Goal: Find specific page/section: Find specific page/section

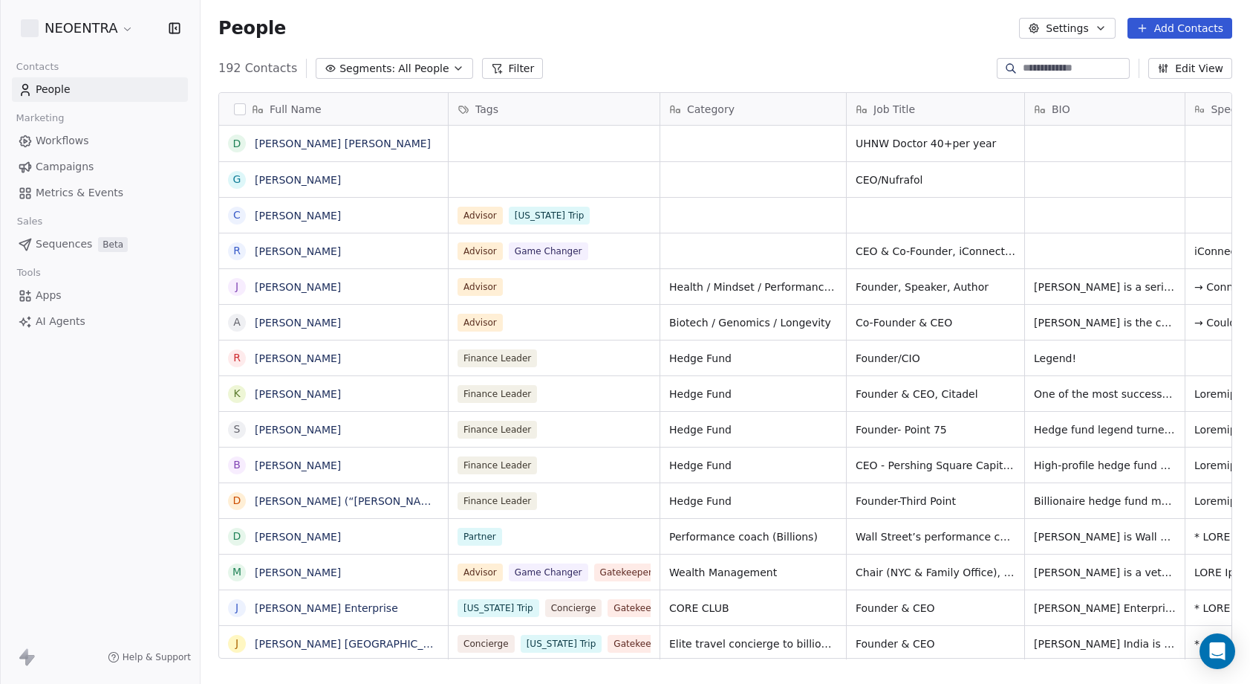
scroll to position [601, 1050]
click at [848, 56] on div "192 Contacts Segments: All People Filter Edit View" at bounding box center [726, 68] width 1050 height 24
click at [452, 66] on icon "button" at bounding box center [458, 68] width 12 height 12
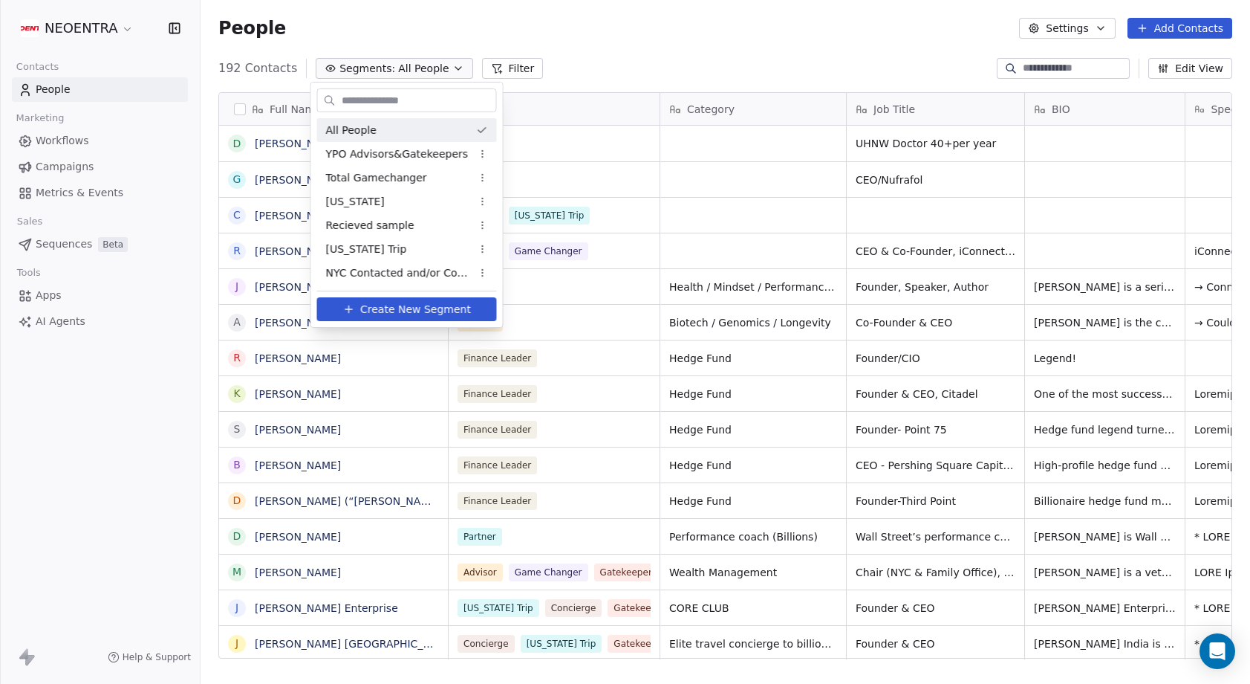
click at [617, 38] on html "NEOENTRA Contacts People Marketing Workflows Campaigns Metrics & Events Sales S…" at bounding box center [625, 342] width 1250 height 684
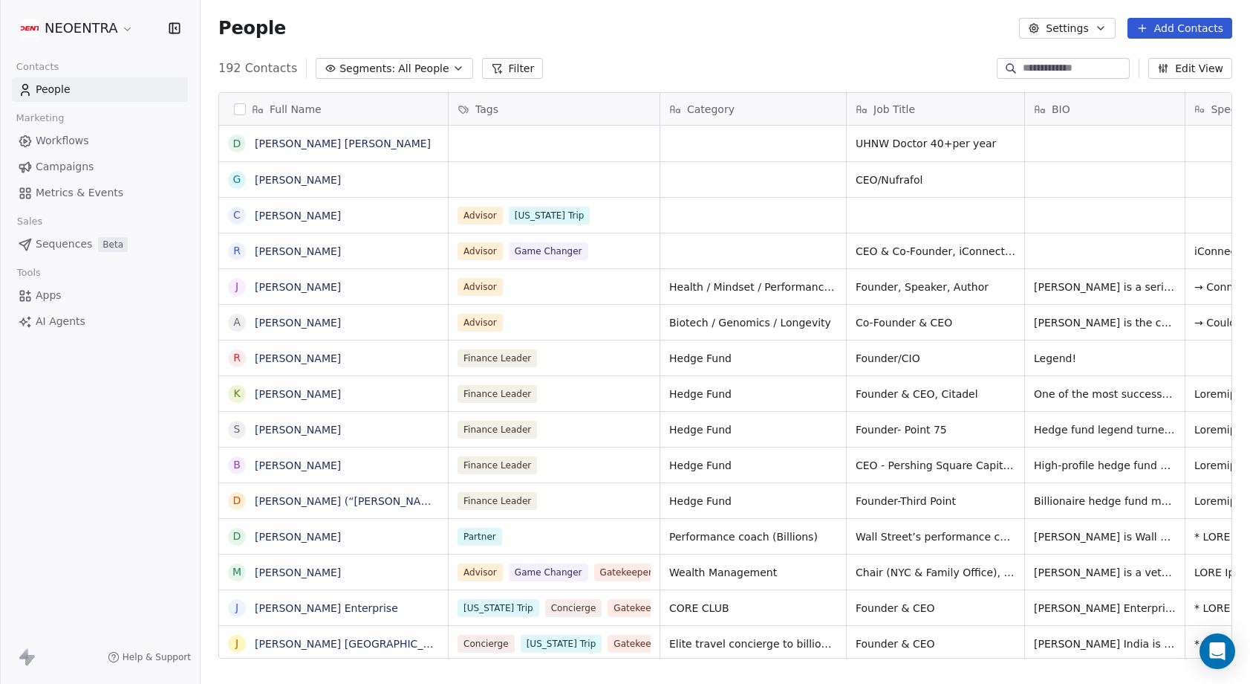
click at [1023, 62] on input at bounding box center [1075, 68] width 104 height 15
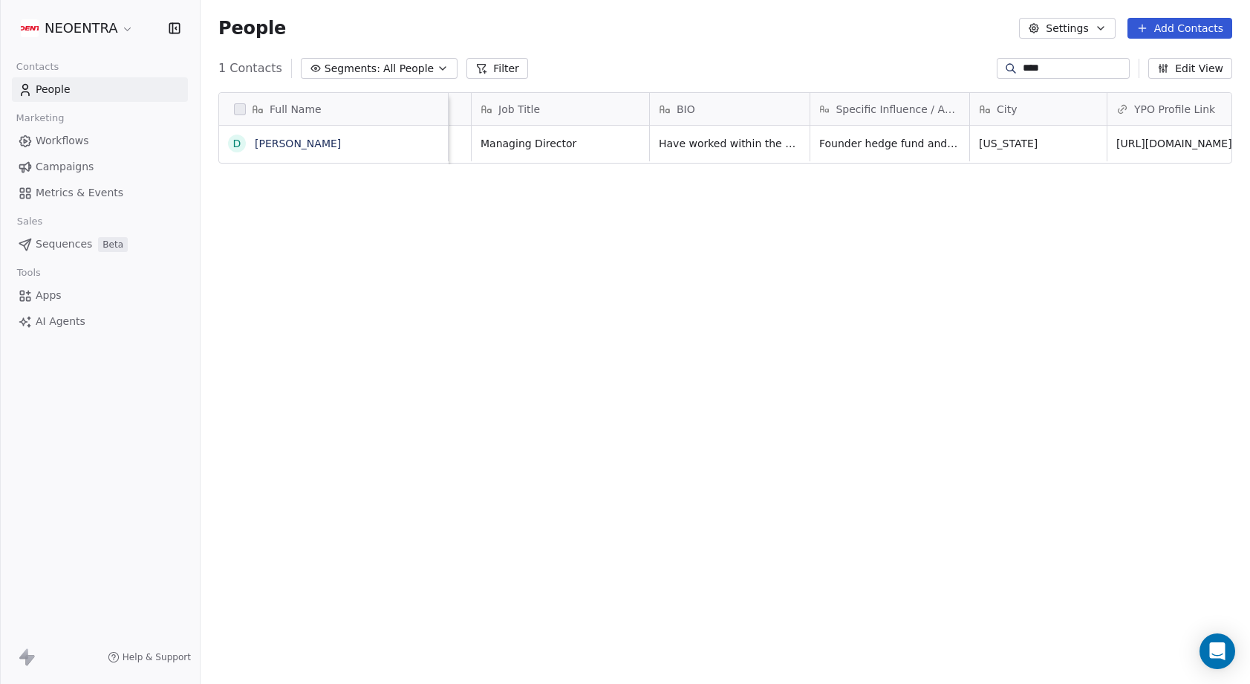
scroll to position [0, 378]
type input "****"
click at [883, 142] on span "Founder hedge fund and can recommend people and how to sell to hedge funds." at bounding box center [905, 154] width 177 height 45
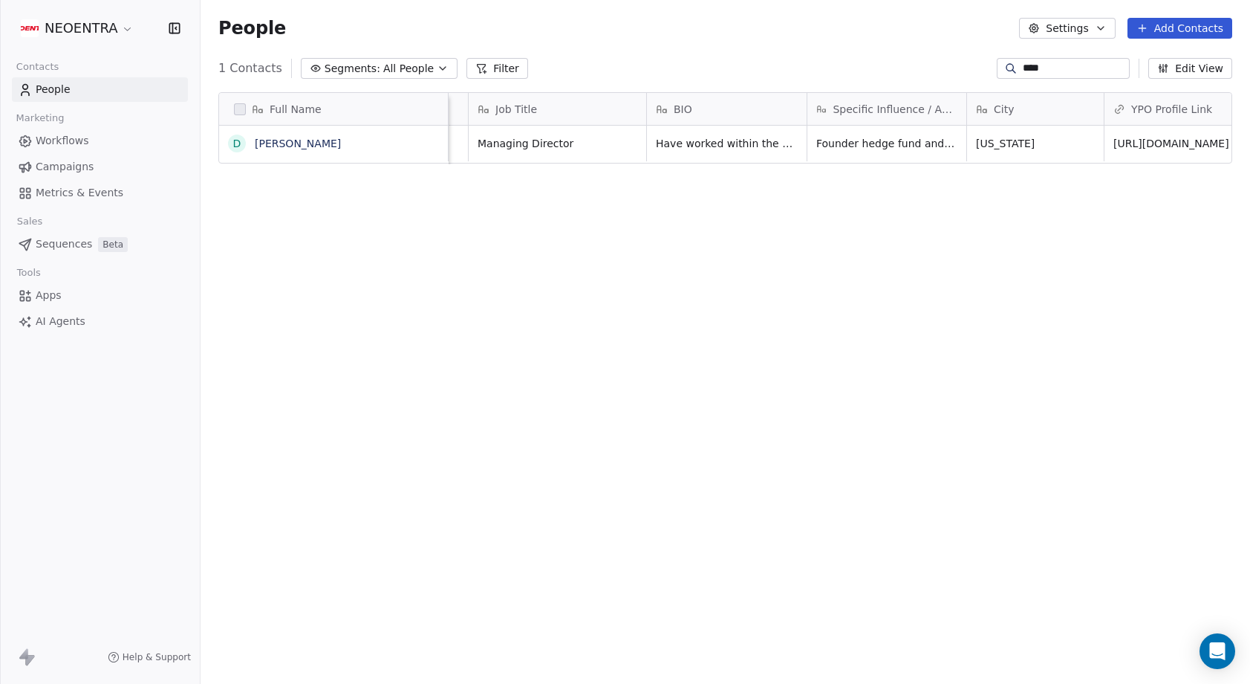
click at [834, 62] on html "NEOENTRA Contacts People Marketing Workflows Campaigns Metrics & Events Sales S…" at bounding box center [625, 342] width 1250 height 684
click at [752, 146] on span "Have worked within the financial services and investment management business fo…" at bounding box center [745, 288] width 177 height 312
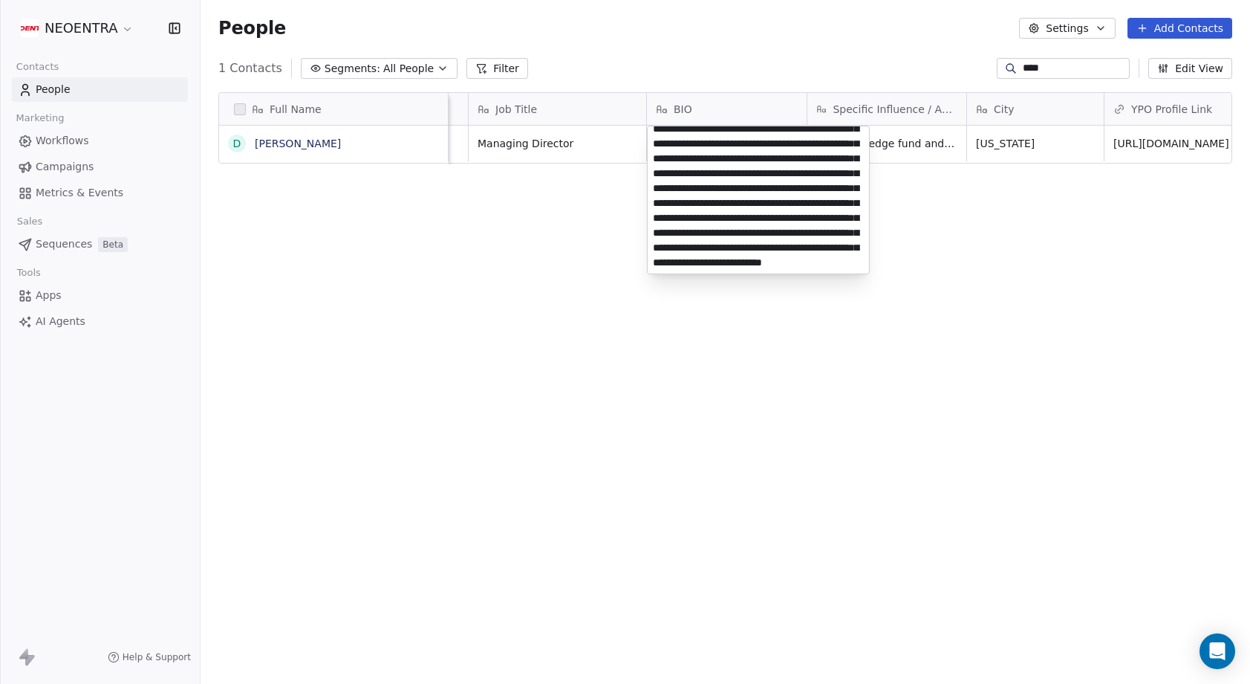
scroll to position [83, 0]
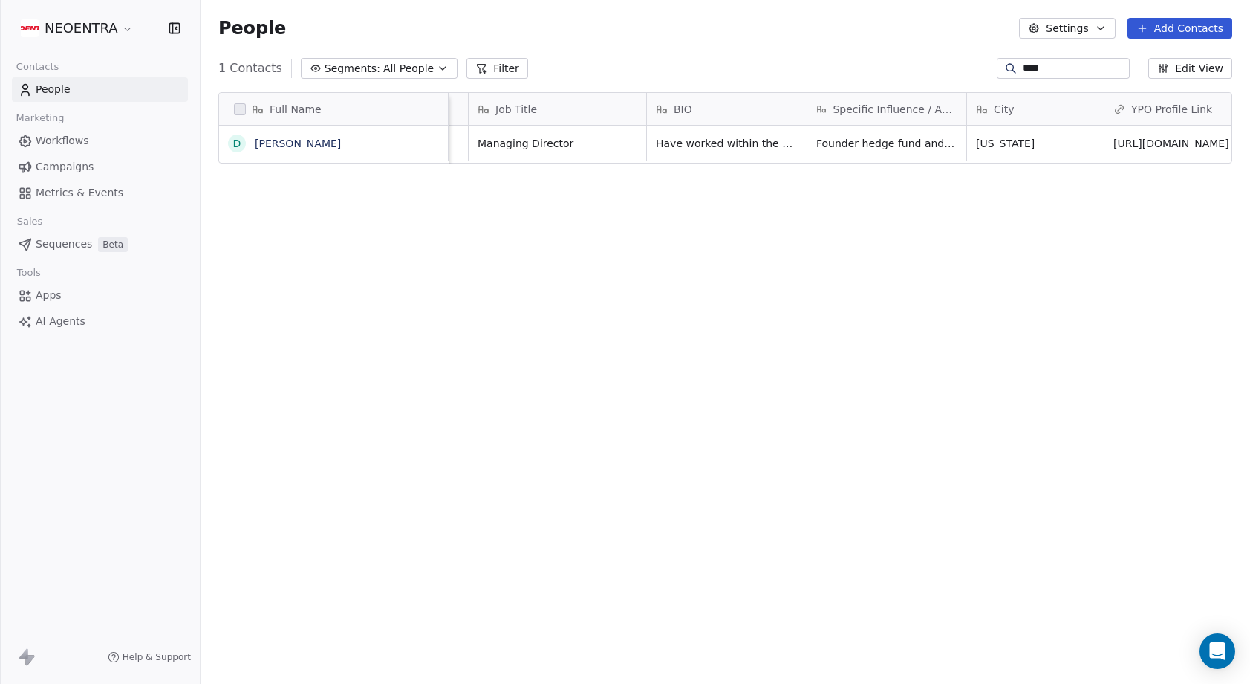
click at [752, 358] on html "NEOENTRA Contacts People Marketing Workflows Campaigns Metrics & Events Sales S…" at bounding box center [625, 342] width 1250 height 684
click at [1136, 139] on link "[URL][DOMAIN_NAME]" at bounding box center [1162, 143] width 116 height 12
